Goal: Task Accomplishment & Management: Manage account settings

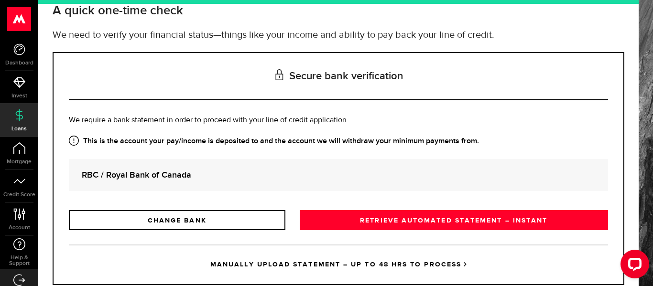
scroll to position [72, 0]
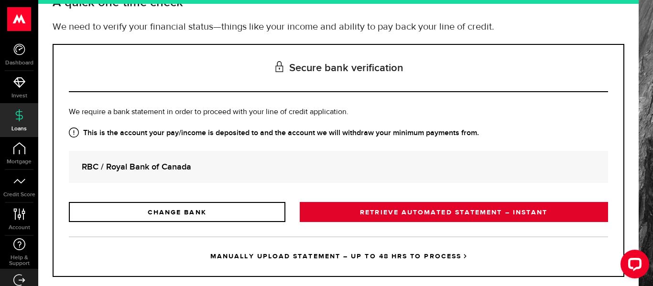
click at [439, 209] on link "RETRIEVE AUTOMATED STATEMENT – INSTANT" at bounding box center [454, 212] width 308 height 20
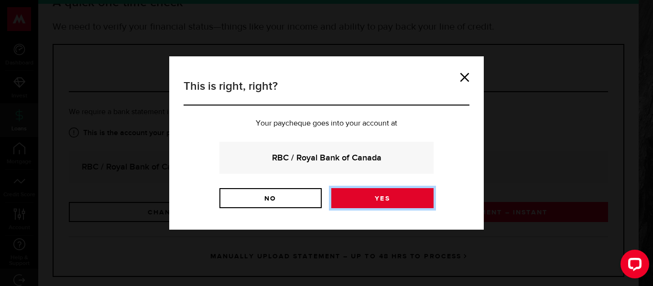
click at [364, 204] on link "Yes" at bounding box center [382, 198] width 102 height 20
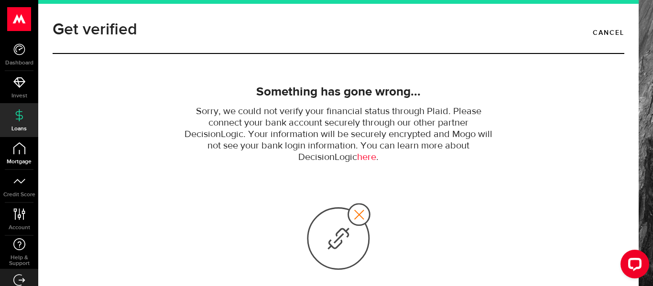
click at [22, 155] on link "Mortgage" at bounding box center [19, 153] width 38 height 33
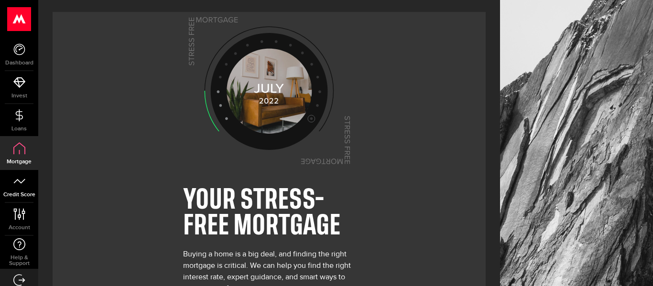
click at [16, 189] on link "Credit Score" at bounding box center [19, 186] width 38 height 33
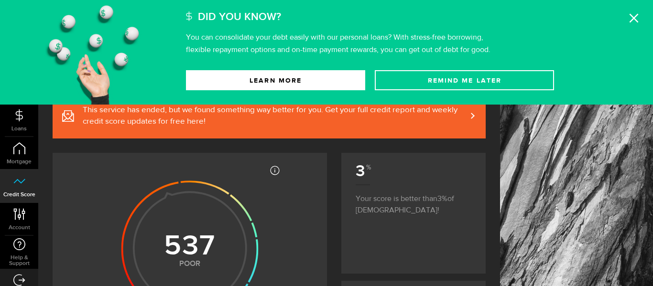
click at [632, 20] on use at bounding box center [634, 18] width 9 height 9
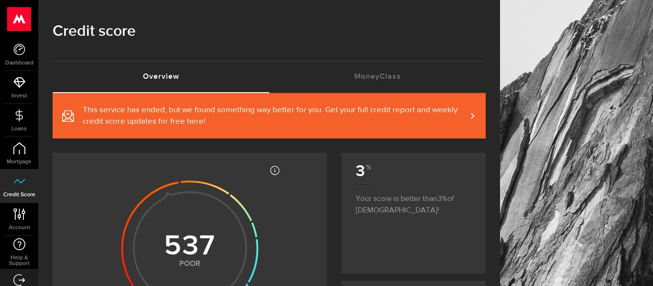
click at [486, 66] on div "Credit score Overview (requires attention) MoneyClass (requires attention)" at bounding box center [269, 46] width 462 height 93
click at [455, 154] on article "3 Your score is better than 3 of Canadians!" at bounding box center [413, 187] width 144 height 69
click at [476, 114] on link "This service has ended, but we found something way better for you. Get your ful…" at bounding box center [269, 115] width 433 height 45
drag, startPoint x: 650, startPoint y: 118, endPoint x: 648, endPoint y: 55, distance: 62.2
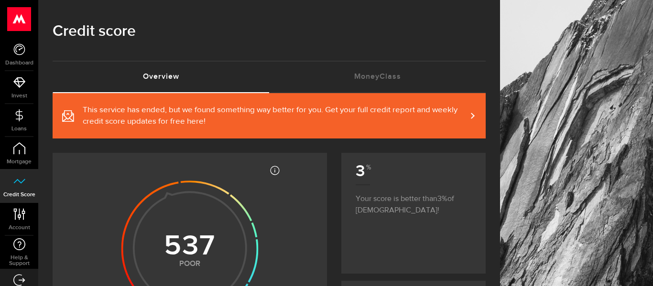
drag, startPoint x: 649, startPoint y: 22, endPoint x: 637, endPoint y: 102, distance: 81.6
drag, startPoint x: 639, startPoint y: 62, endPoint x: 640, endPoint y: 53, distance: 9.1
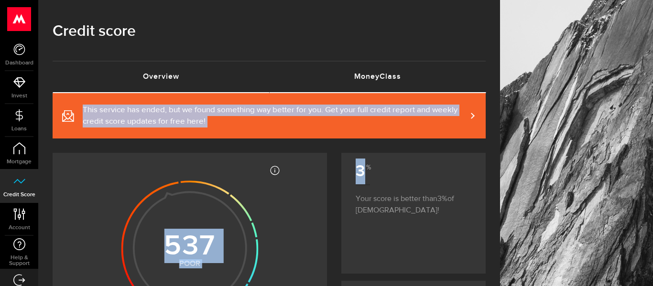
drag, startPoint x: 412, startPoint y: 145, endPoint x: 423, endPoint y: 76, distance: 69.6
click at [439, 72] on link "MoneyClass (requires attention)" at bounding box center [377, 77] width 217 height 31
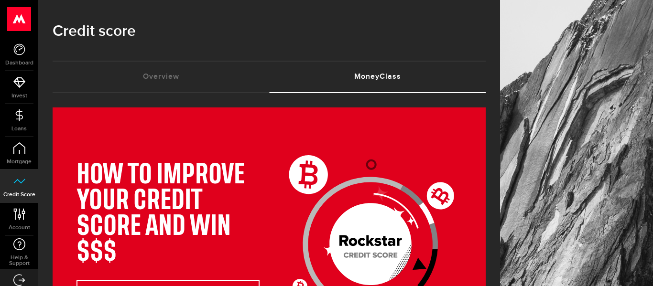
click at [481, 38] on h1 "Credit score" at bounding box center [269, 31] width 433 height 25
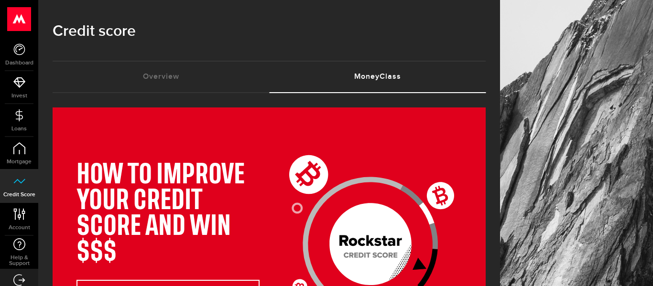
click at [481, 38] on h1 "Credit score" at bounding box center [269, 31] width 433 height 25
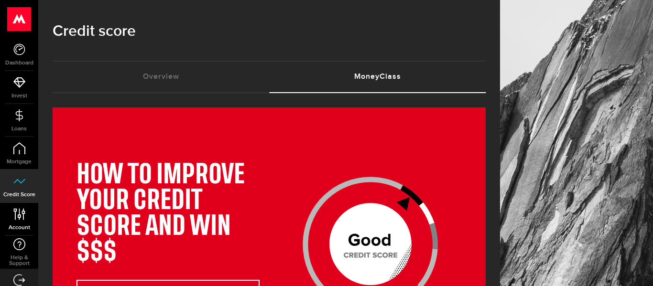
click at [22, 219] on icon at bounding box center [19, 214] width 13 height 12
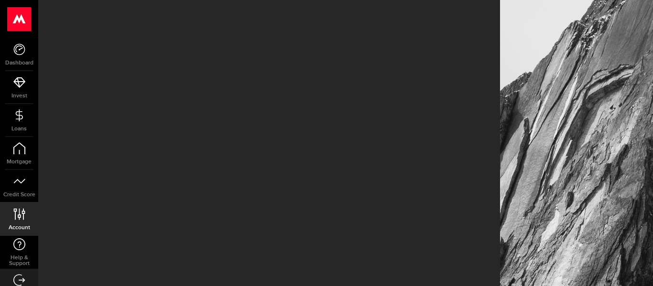
click at [22, 219] on icon at bounding box center [19, 214] width 13 height 12
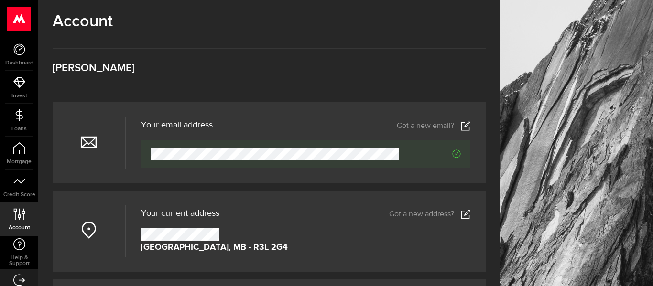
drag, startPoint x: 650, startPoint y: 33, endPoint x: 652, endPoint y: 80, distance: 46.4
drag, startPoint x: 627, startPoint y: 91, endPoint x: 513, endPoint y: 85, distance: 114.0
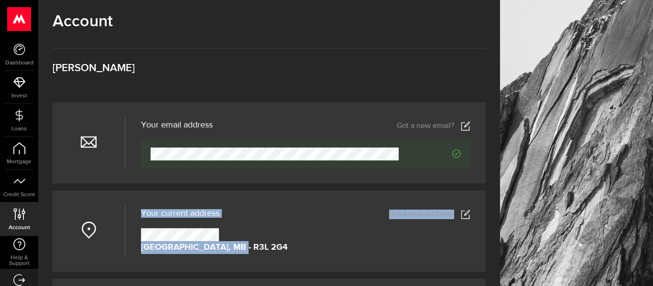
drag, startPoint x: 317, startPoint y: 270, endPoint x: 339, endPoint y: 172, distance: 100.6
click at [339, 172] on article "Votre adresse courriel Your email address Got a new email? Got a new email?" at bounding box center [269, 142] width 433 height 81
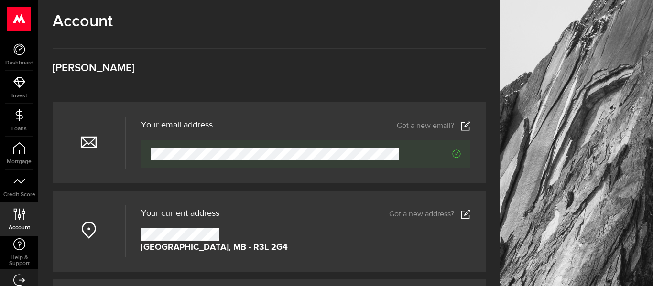
click at [339, 172] on article "Votre adresse courriel Your email address Got a new email? Got a new email?" at bounding box center [269, 142] width 433 height 81
click at [26, 185] on link "Credit Score" at bounding box center [19, 186] width 38 height 33
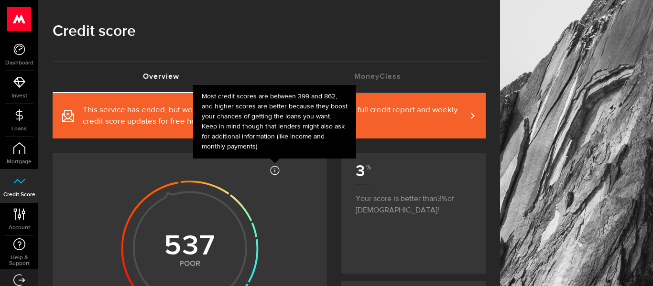
click at [274, 174] on icon at bounding box center [275, 171] width 10 height 10
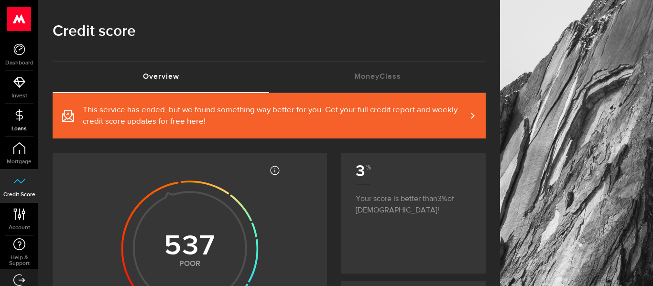
click at [16, 117] on icon at bounding box center [19, 115] width 12 height 12
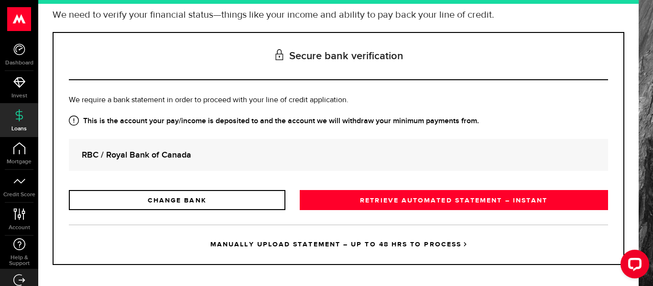
scroll to position [90, 0]
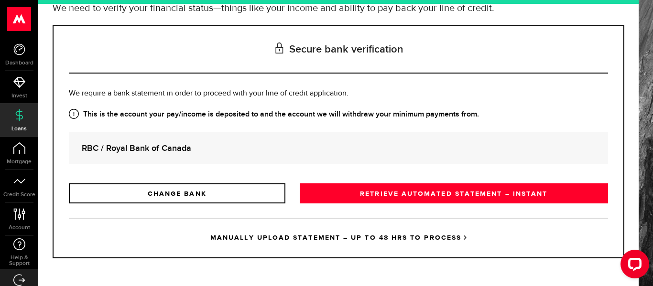
click at [363, 235] on link "MANUALLY UPLOAD STATEMENT – UP TO 48 HRS TO PROCESS" at bounding box center [338, 238] width 539 height 40
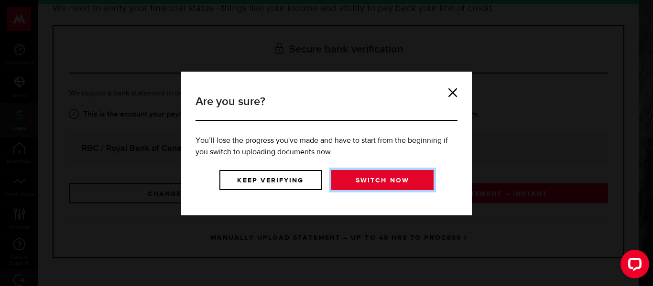
click at [345, 185] on link "Switch now" at bounding box center [382, 180] width 102 height 20
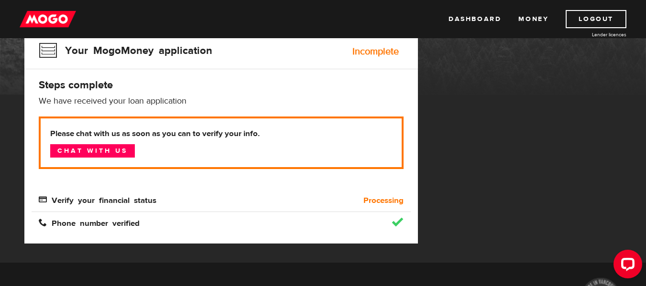
scroll to position [113, 0]
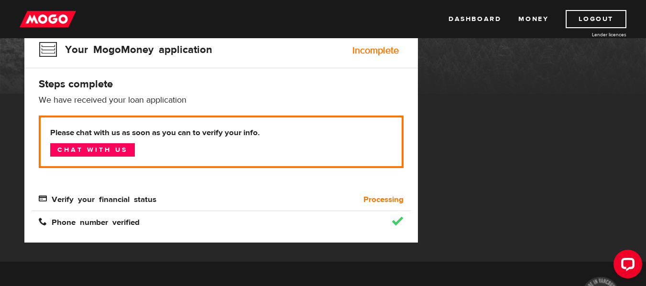
click at [372, 199] on b "Processing" at bounding box center [383, 199] width 40 height 11
click at [467, 23] on link "Dashboard" at bounding box center [474, 19] width 53 height 18
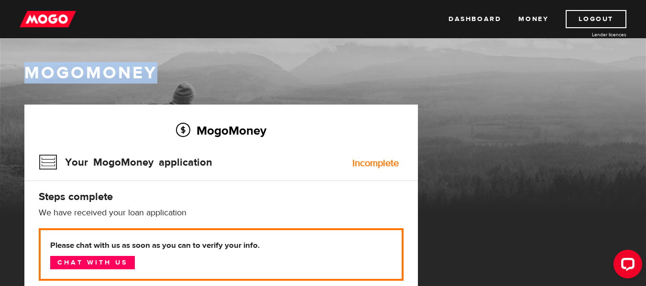
drag, startPoint x: 645, startPoint y: 33, endPoint x: 645, endPoint y: 64, distance: 31.1
click at [645, 64] on body "Dashboard Money Logout Lender licences Dashboard Money Logout Lender licences M…" at bounding box center [323, 143] width 646 height 286
click at [600, 85] on div "MogoMoney" at bounding box center [323, 74] width 612 height 25
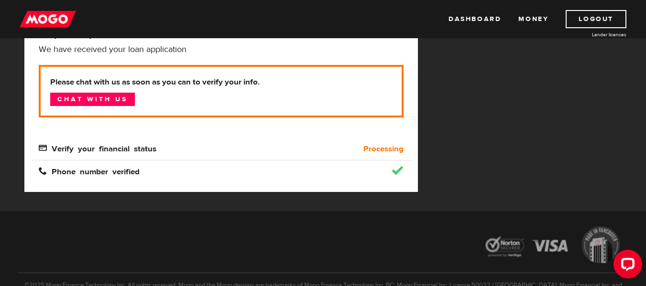
scroll to position [164, 0]
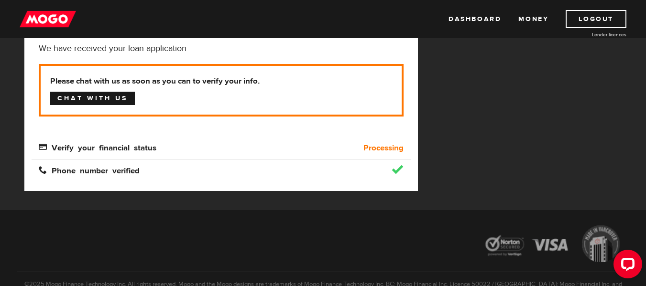
click at [89, 96] on link "Chat with us" at bounding box center [92, 98] width 85 height 13
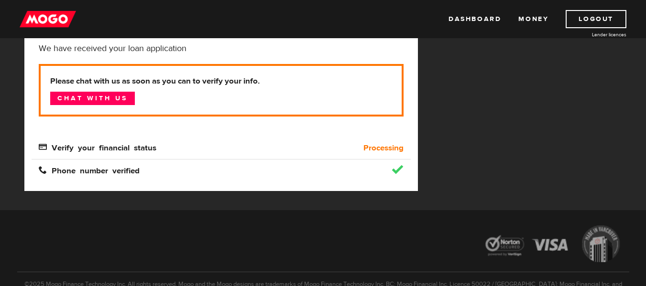
click at [521, 41] on div "MogoMoney Your MogoMoney application Expired Your MogoMoney credit decision has…" at bounding box center [323, 75] width 612 height 270
click at [473, 15] on link "Dashboard" at bounding box center [474, 19] width 53 height 18
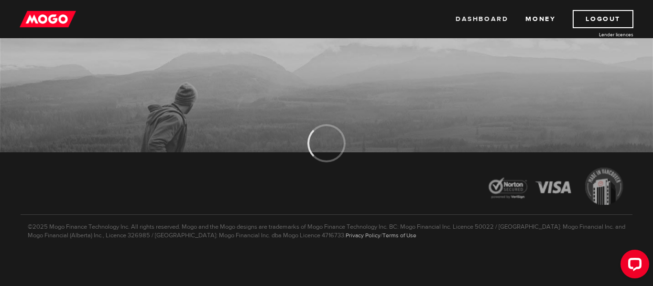
click at [478, 22] on link "Dashboard" at bounding box center [482, 19] width 53 height 18
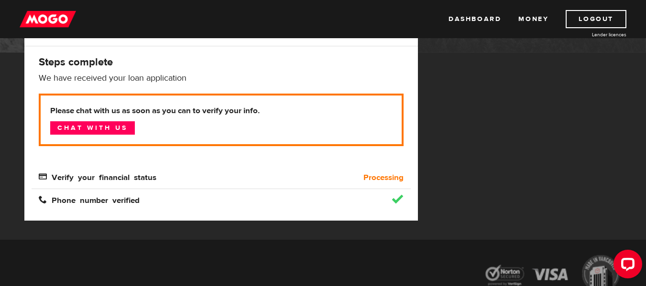
scroll to position [134, 0]
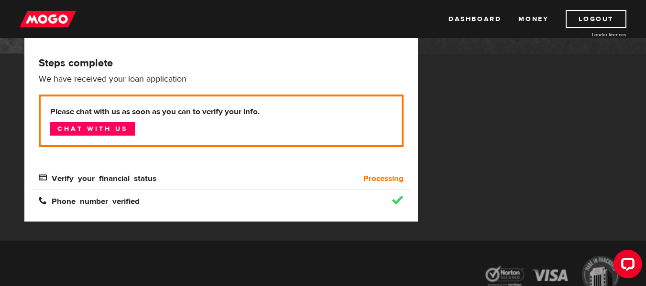
click at [76, 178] on span "Verify your financial status" at bounding box center [98, 178] width 118 height 8
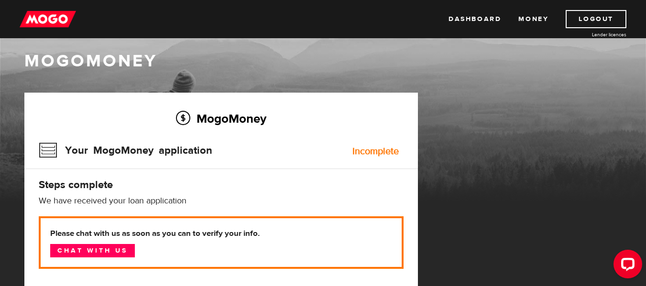
scroll to position [0, 0]
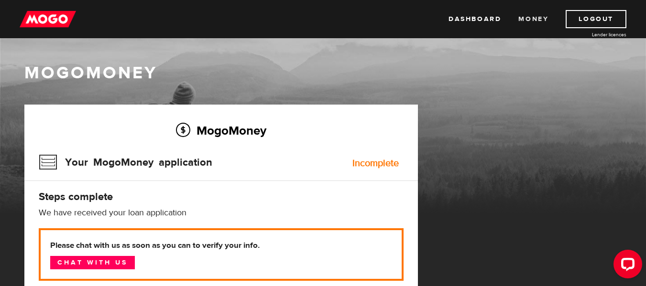
click at [535, 22] on link "Money" at bounding box center [533, 19] width 30 height 18
